Goal: Check status: Check status

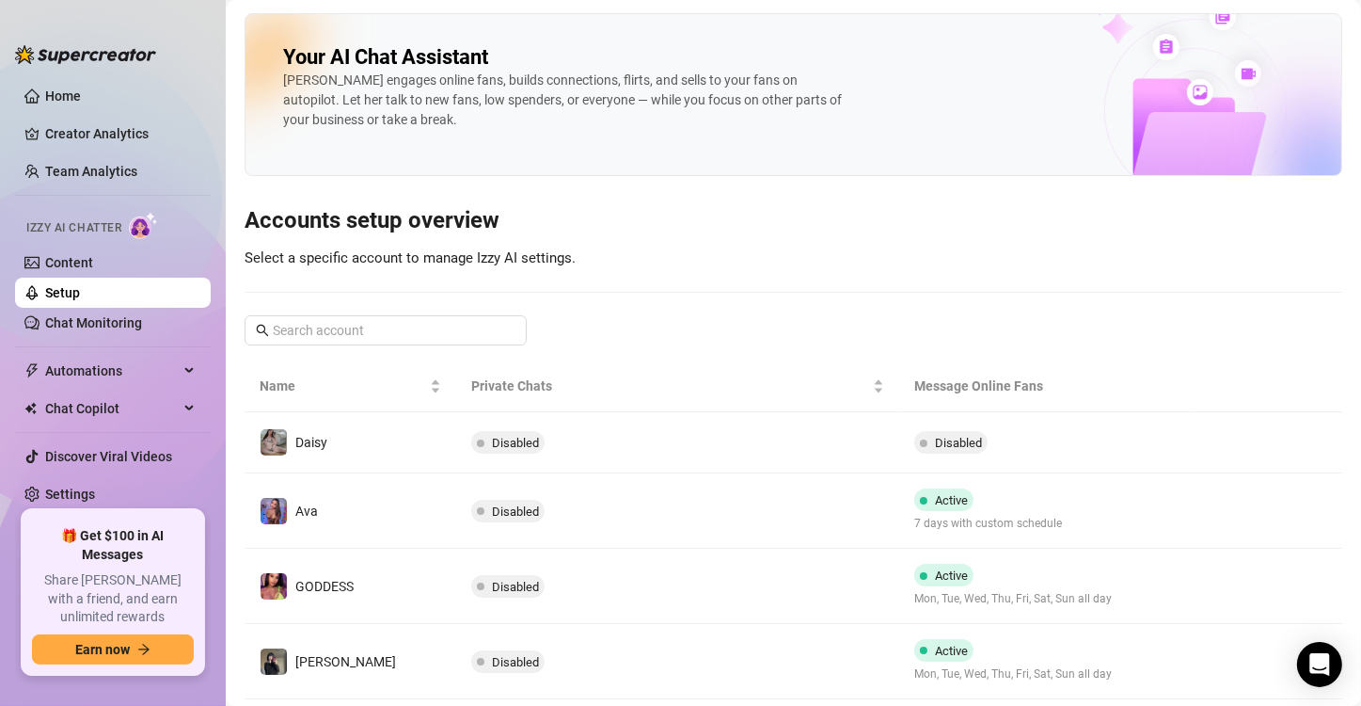
click at [96, 171] on link "Team Analytics" at bounding box center [91, 171] width 92 height 15
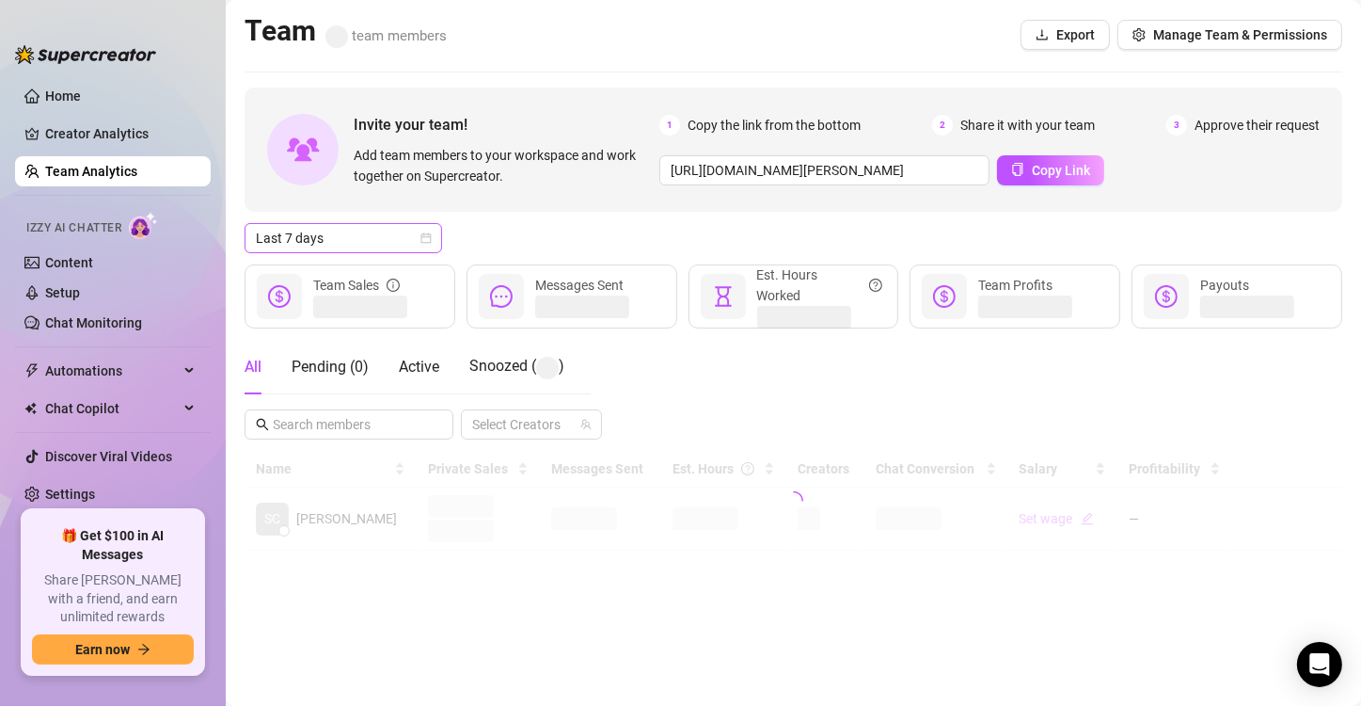
click at [338, 230] on span "Last 7 days" at bounding box center [343, 238] width 175 height 28
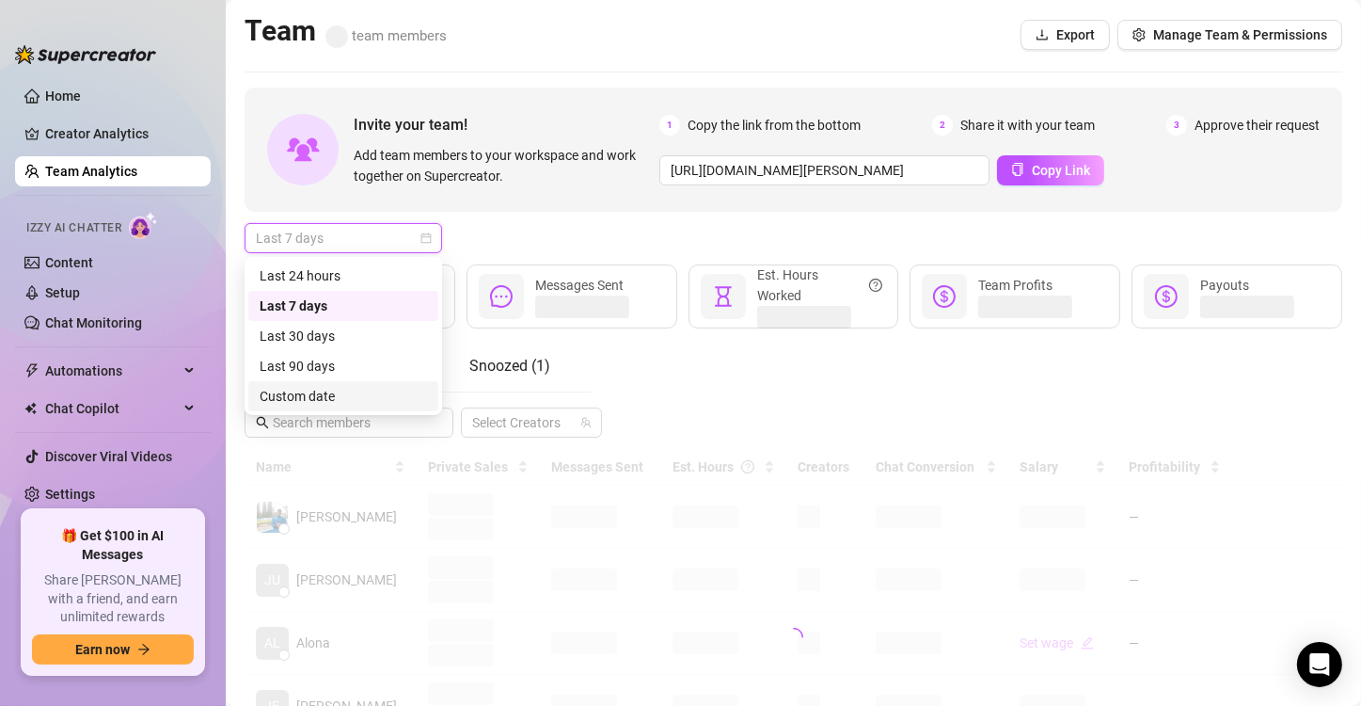
click at [387, 388] on div "Custom date" at bounding box center [343, 396] width 167 height 21
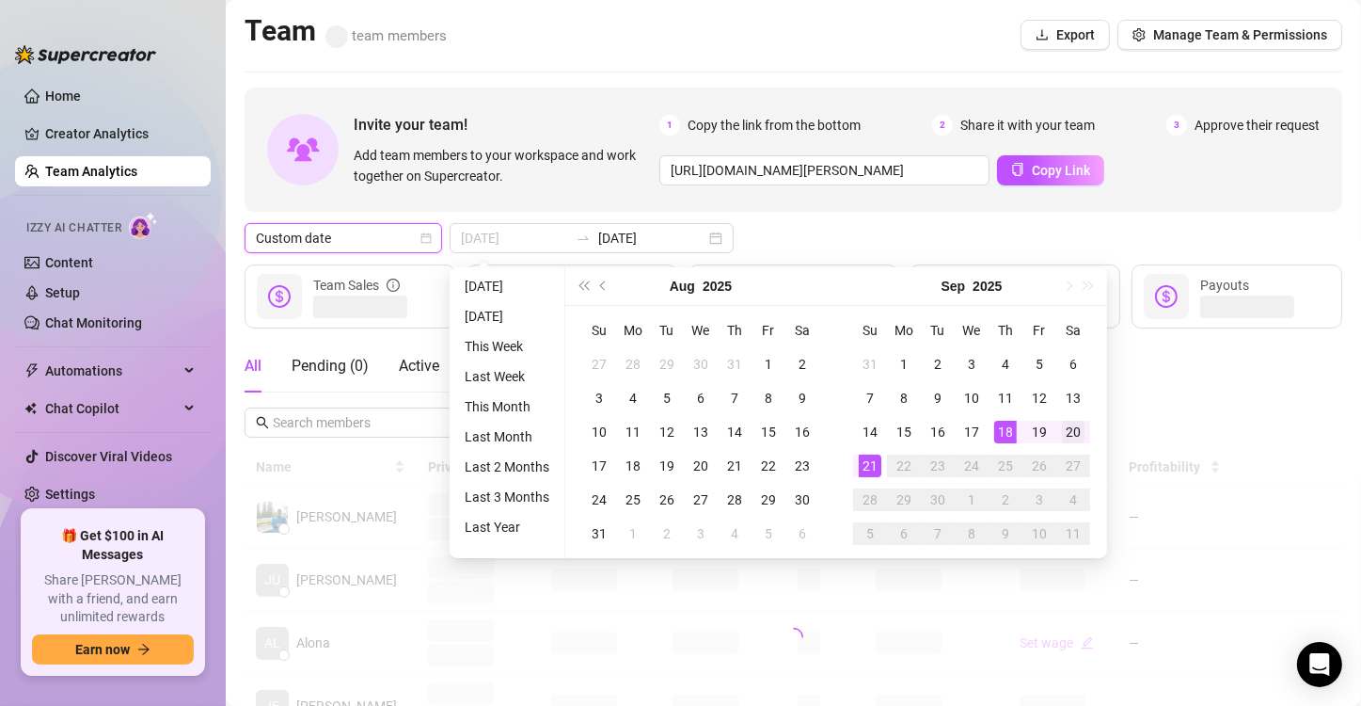
type input "[DATE]"
click at [1081, 425] on div "20" at bounding box center [1073, 432] width 23 height 23
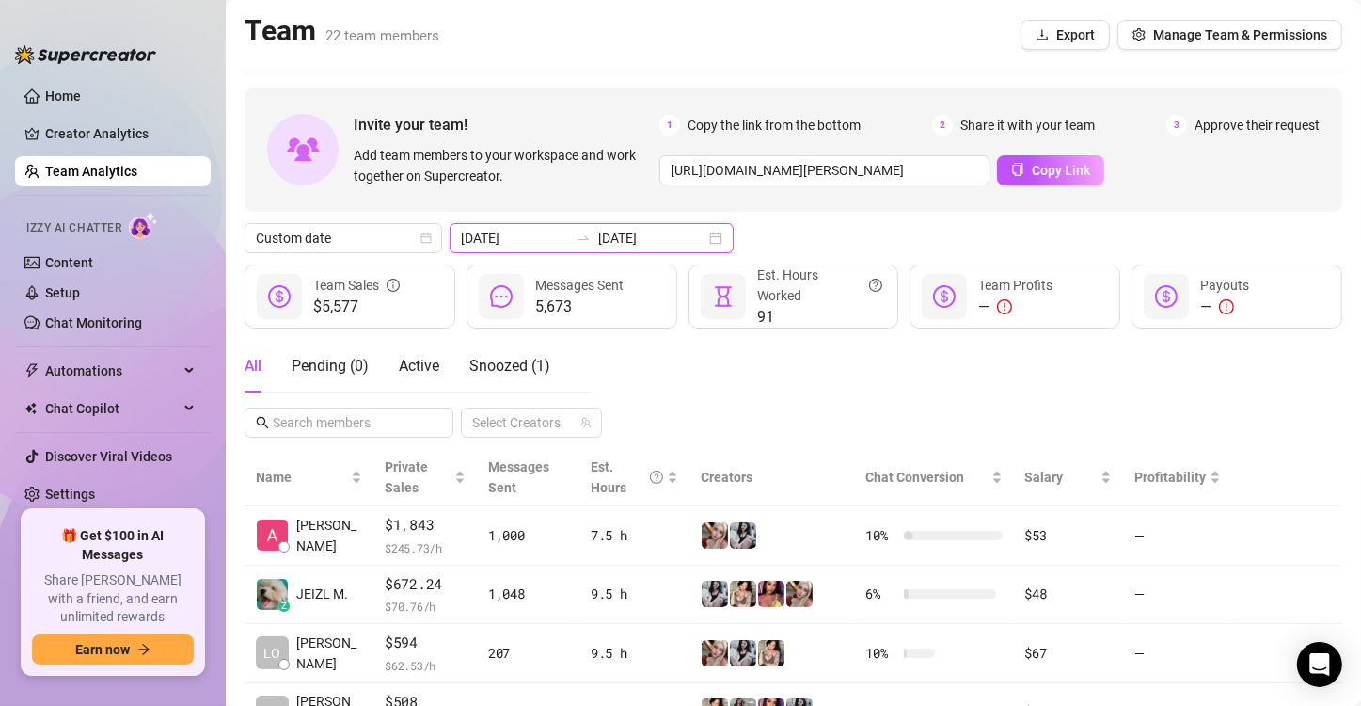
click at [599, 238] on input "[DATE]" at bounding box center [651, 238] width 107 height 21
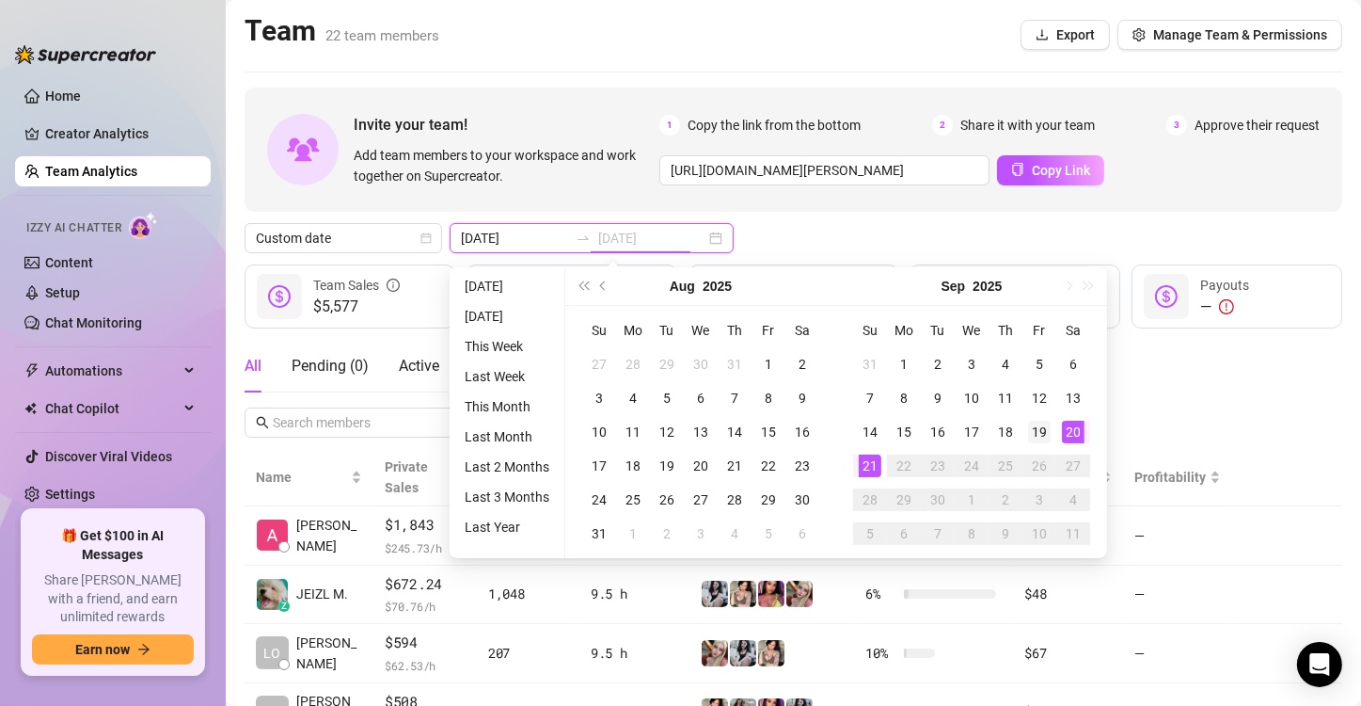
type input "[DATE]"
click at [1026, 440] on td "19" at bounding box center [1040, 432] width 34 height 34
type input "[DATE]"
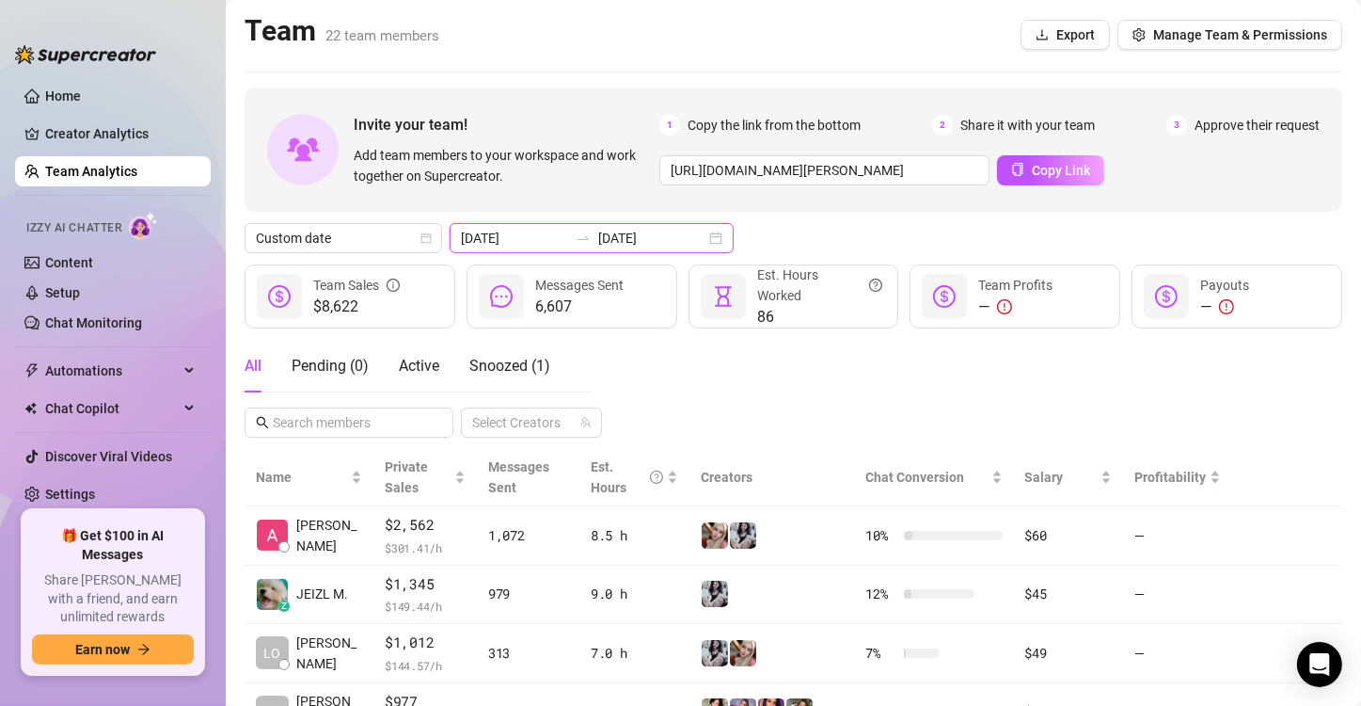
click at [640, 245] on input "[DATE]" at bounding box center [651, 238] width 107 height 21
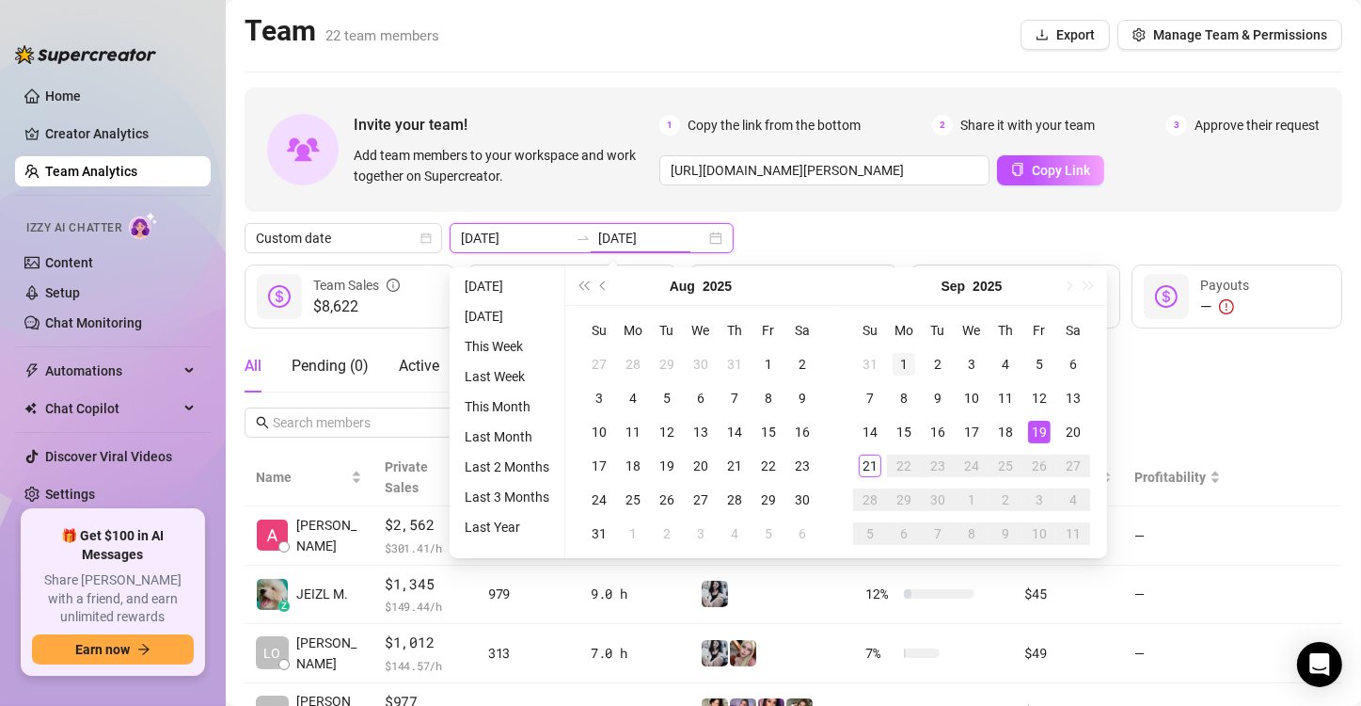
type input "[DATE]"
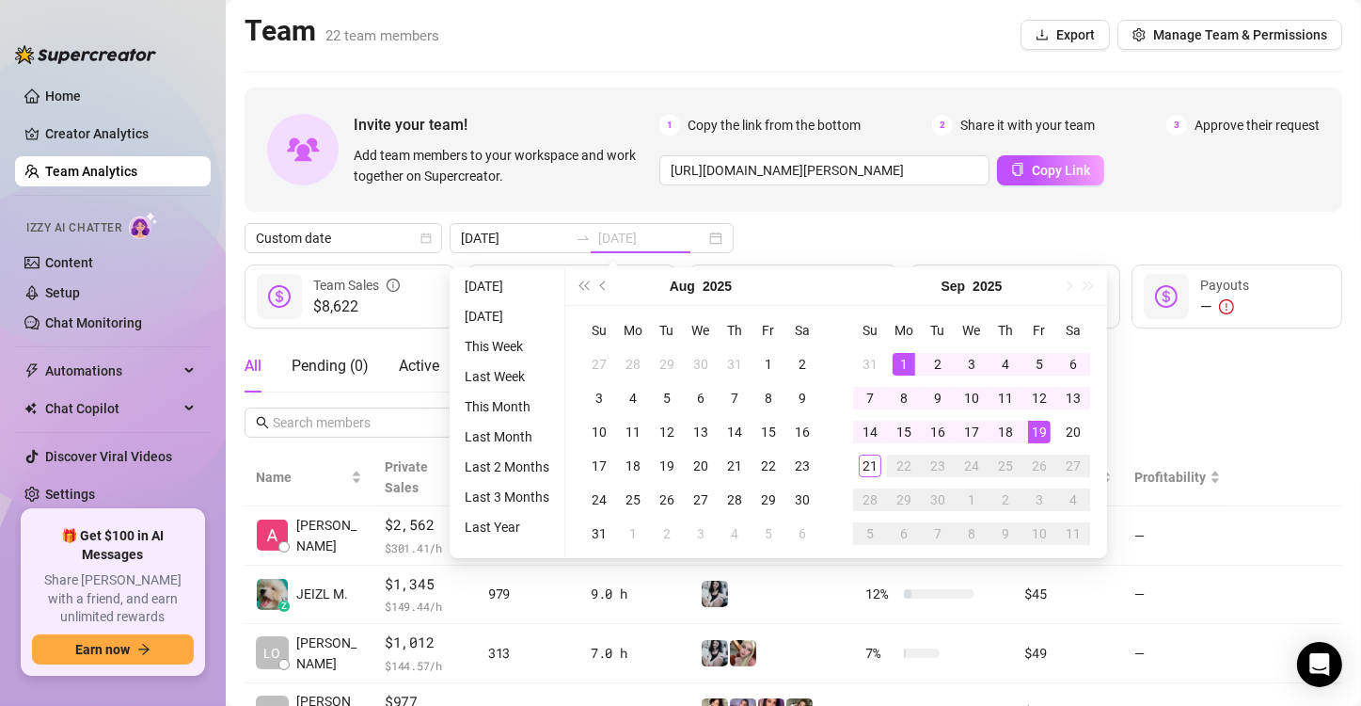
click at [904, 357] on div "1" at bounding box center [904, 364] width 23 height 23
click at [868, 467] on div "21" at bounding box center [870, 465] width 23 height 23
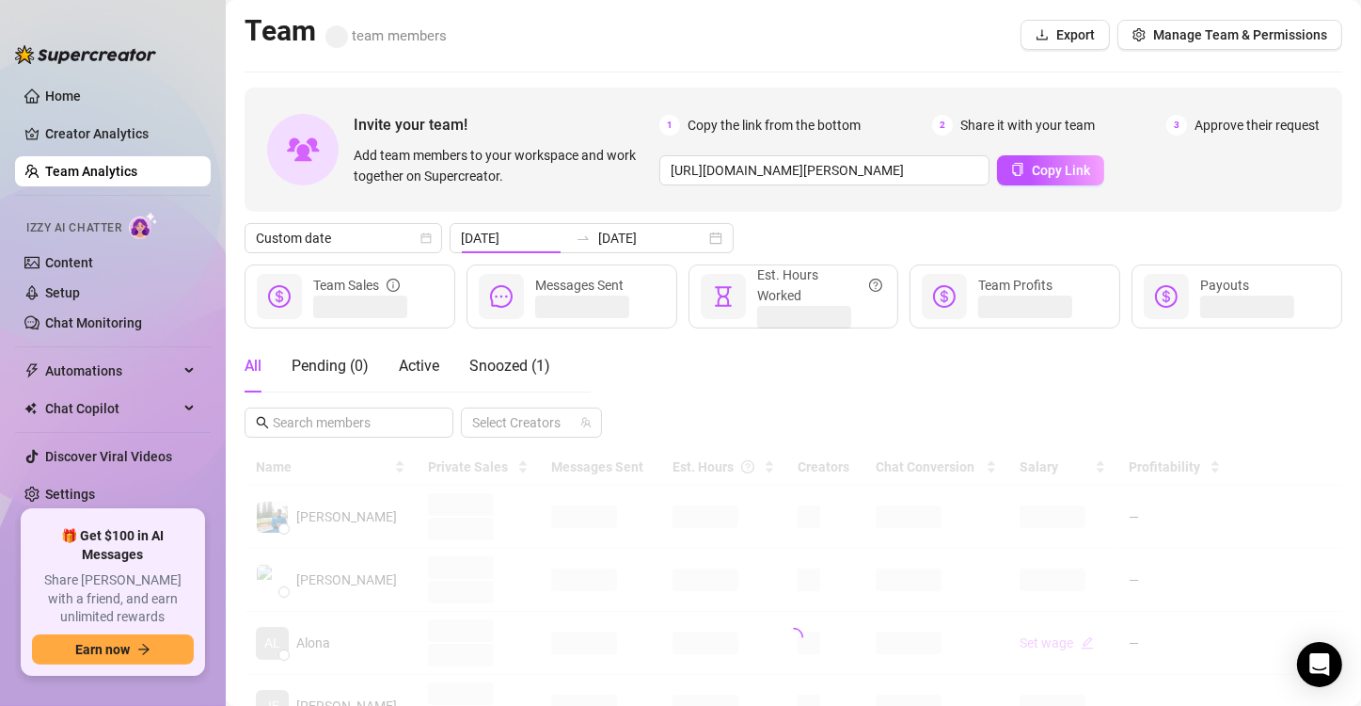
type input "[DATE]"
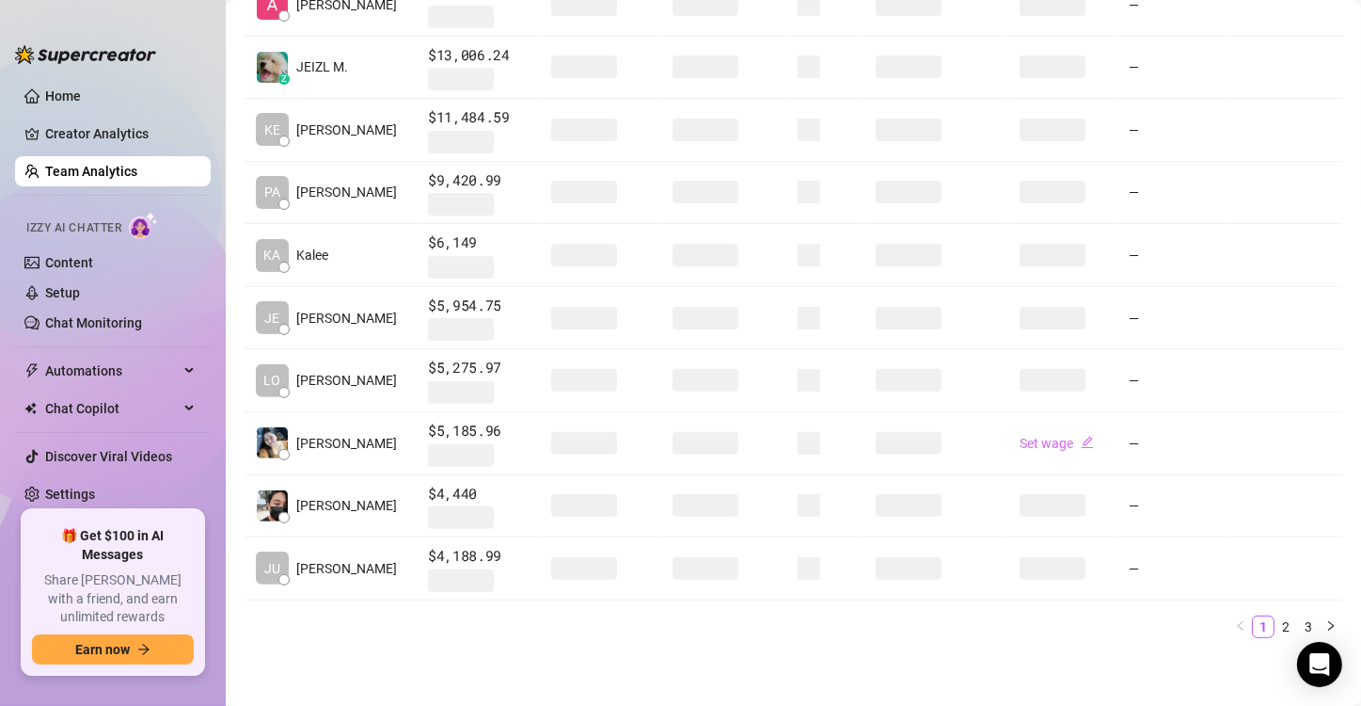
scroll to position [418, 0]
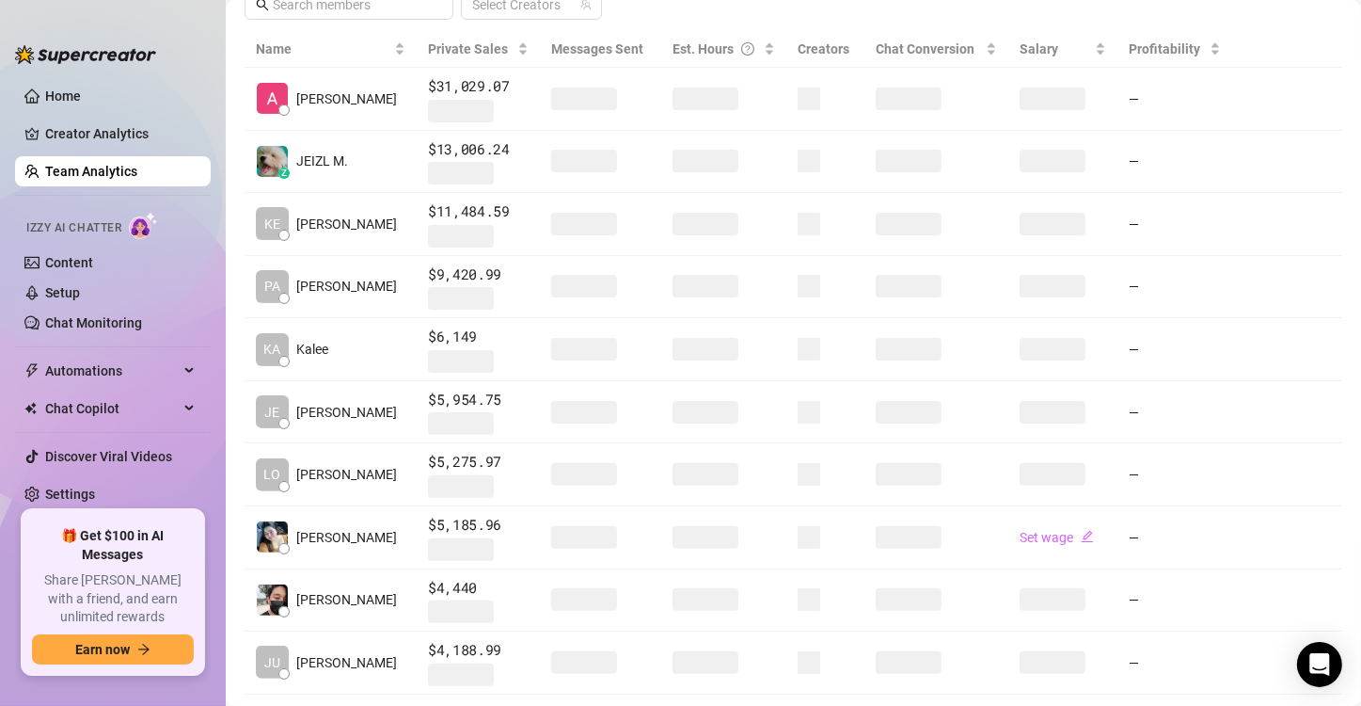
click at [191, 693] on aside "Home Creator Analytics Team Analytics Izzy AI Chatter Content Setup Chat Monito…" at bounding box center [113, 353] width 226 height 706
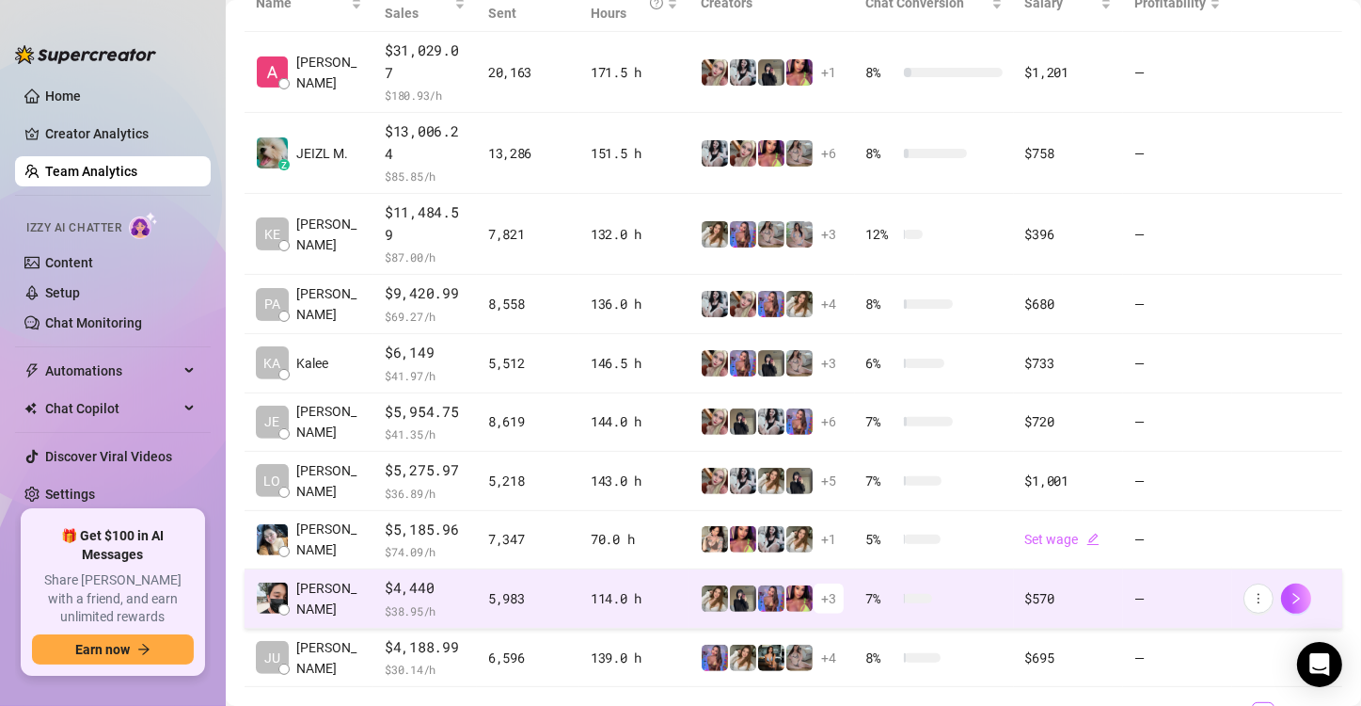
scroll to position [495, 0]
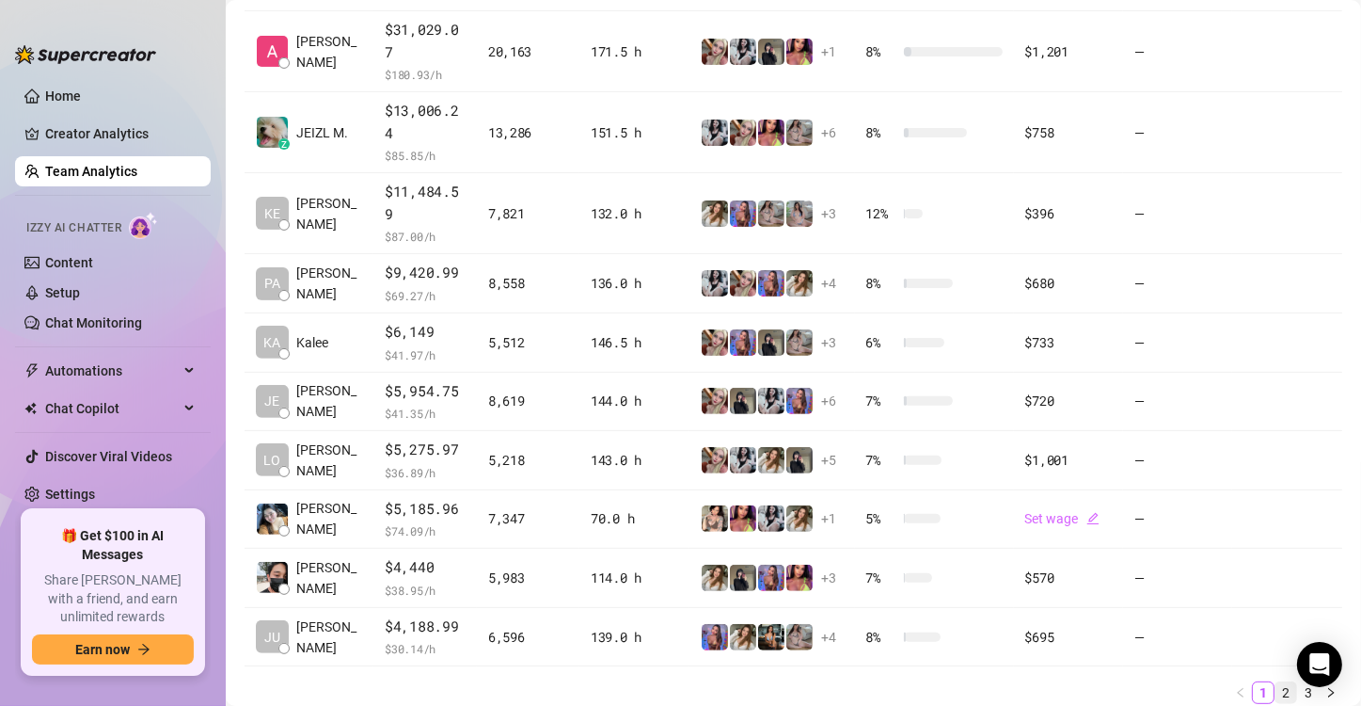
click at [1276, 682] on link "2" at bounding box center [1286, 692] width 21 height 21
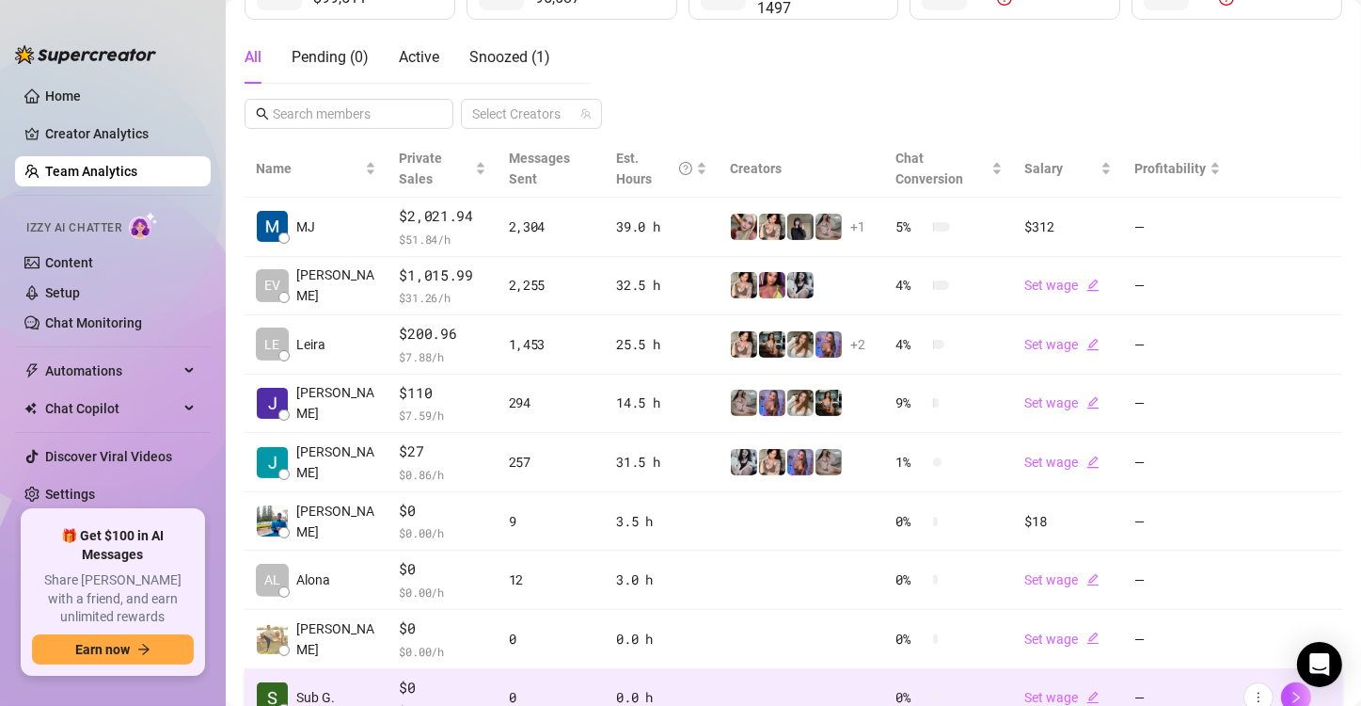
scroll to position [307, 0]
